Goal: Task Accomplishment & Management: Manage account settings

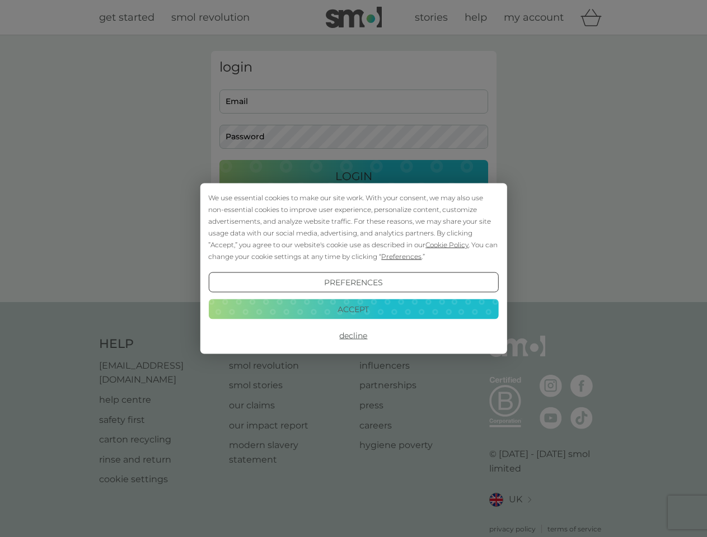
click at [447, 245] on span "Cookie Policy" at bounding box center [446, 245] width 43 height 8
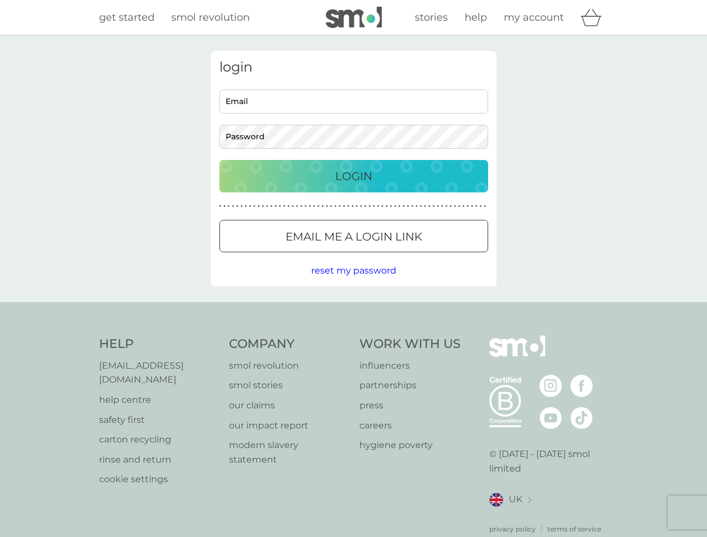
click at [400, 256] on div "login Email Password Login ● ● ● ● ● ● ● ● ● ● ● ● ● ● ● ● ● ● ● ● ● ● ● ● ● ● …" at bounding box center [353, 169] width 285 height 236
click at [353, 283] on div "login Email Password Login ● ● ● ● ● ● ● ● ● ● ● ● ● ● ● ● ● ● ● ● ● ● ● ● ● ● …" at bounding box center [353, 169] width 285 height 236
click at [353, 336] on div "Help [EMAIL_ADDRESS][DOMAIN_NAME] help centre safety first carton recycling rin…" at bounding box center [353, 435] width 509 height 199
click at [353, 309] on div "Help [EMAIL_ADDRESS][DOMAIN_NAME] help centre safety first carton recycling rin…" at bounding box center [353, 435] width 707 height 266
